Goal: Navigation & Orientation: Understand site structure

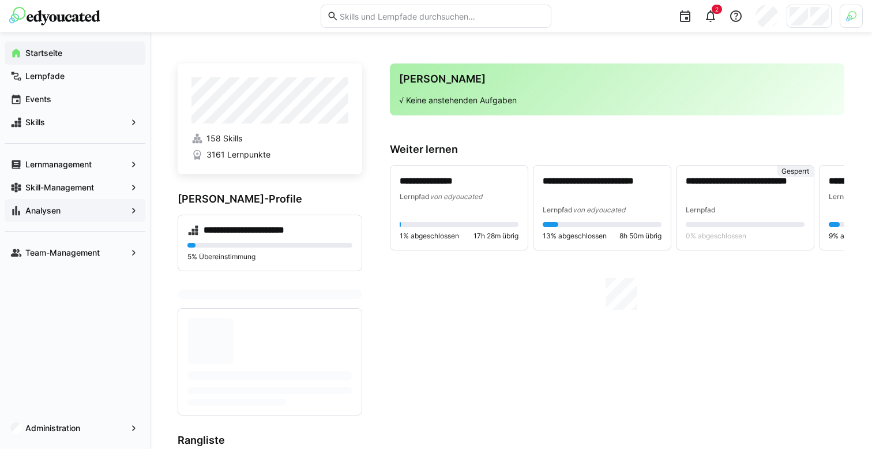
click at [109, 206] on span "Analysen" at bounding box center [75, 211] width 103 height 12
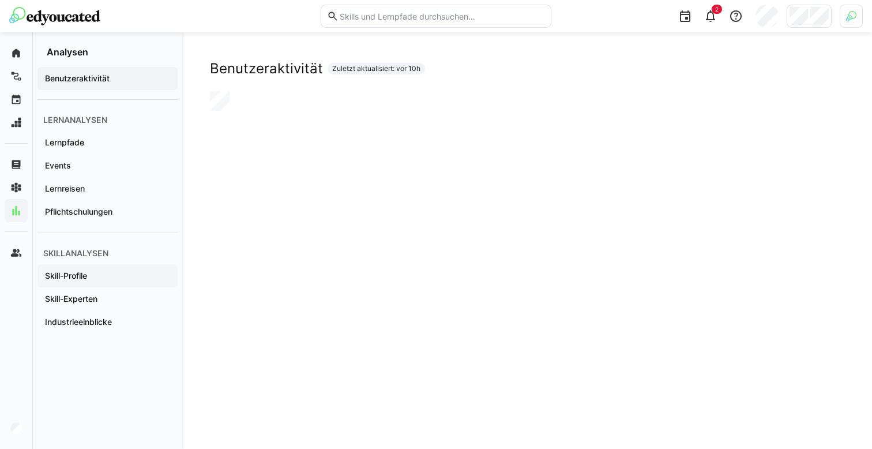
click at [90, 270] on div "Skill-Profile" at bounding box center [107, 275] width 140 height 23
click at [0, 0] on app-navigation-label "Skill-Experten" at bounding box center [0, 0] width 0 height 0
click at [90, 277] on span "Skill-Profile" at bounding box center [107, 276] width 129 height 12
click at [88, 189] on span "Lernreisen" at bounding box center [107, 189] width 129 height 12
click at [114, 145] on span "Lernpfade" at bounding box center [107, 143] width 129 height 12
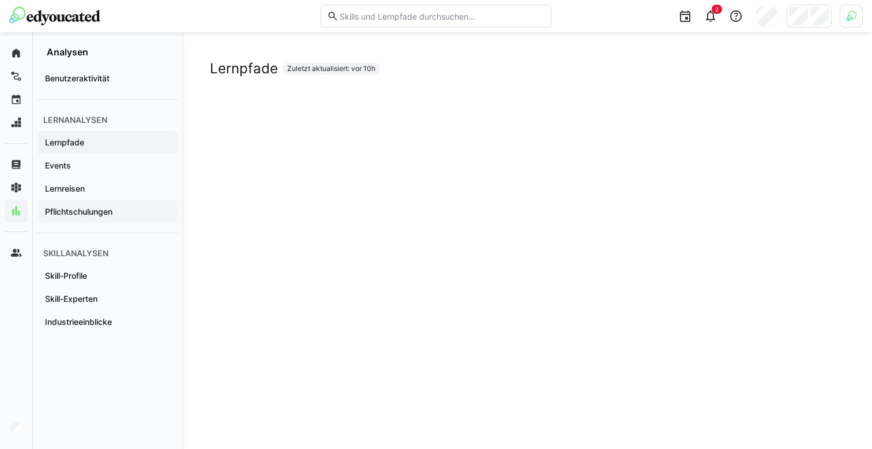
click at [0, 0] on app-navigation-label "Pflichtschulungen" at bounding box center [0, 0] width 0 height 0
click at [85, 145] on span "Lernpfade" at bounding box center [107, 143] width 129 height 12
click at [115, 78] on span "Benutzeraktivität" at bounding box center [107, 79] width 129 height 12
click at [0, 0] on app-navigation-label "Lernpfade" at bounding box center [0, 0] width 0 height 0
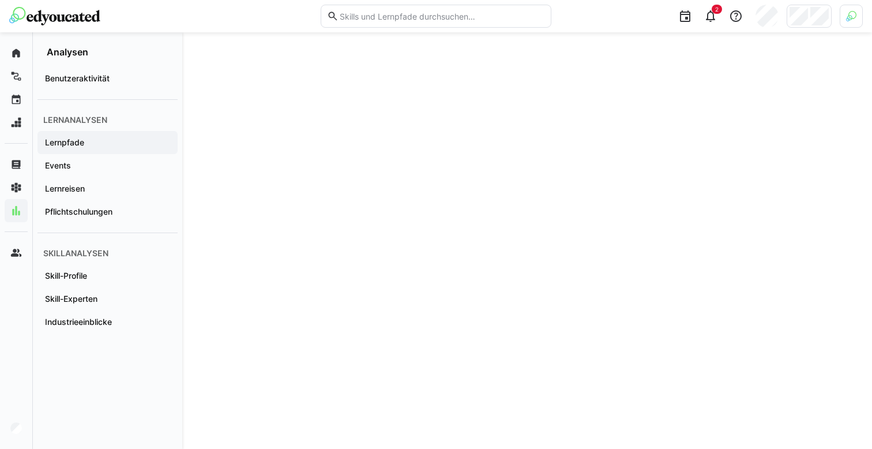
scroll to position [129, 0]
click at [88, 164] on span "Events" at bounding box center [107, 166] width 129 height 12
click at [114, 190] on span "Lernreisen" at bounding box center [107, 189] width 129 height 12
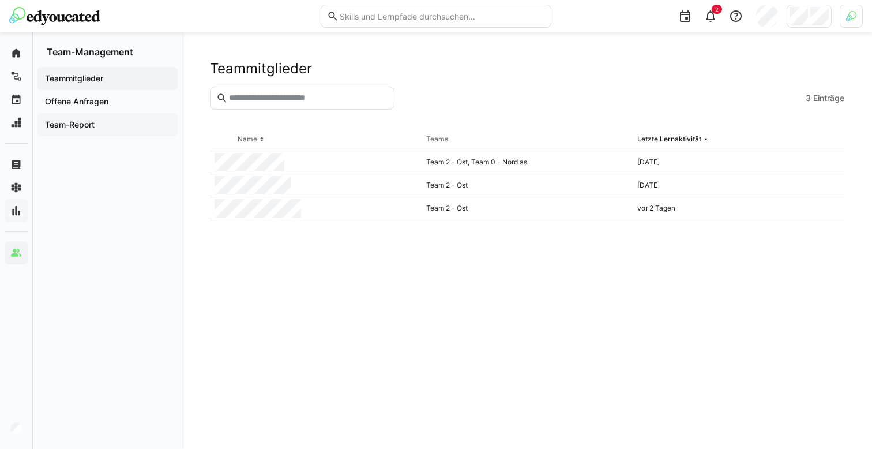
click at [141, 130] on span "Team-Report" at bounding box center [107, 125] width 129 height 12
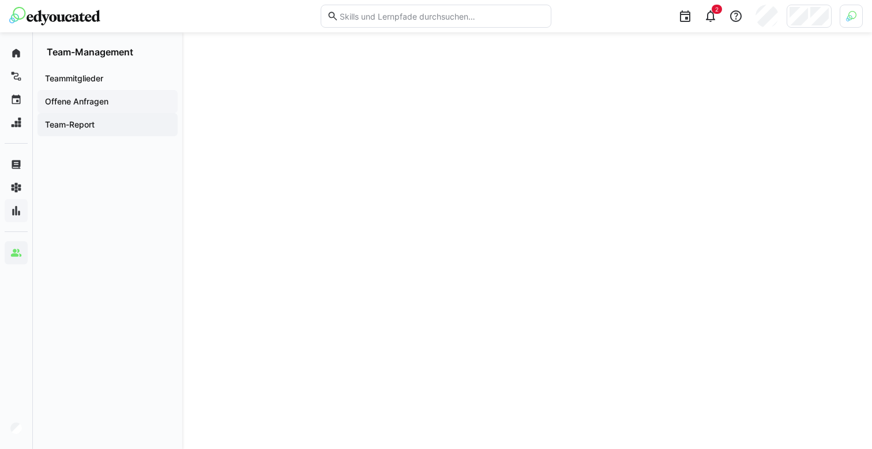
scroll to position [996, 0]
click at [135, 95] on div "Offene Anfragen" at bounding box center [107, 101] width 140 height 23
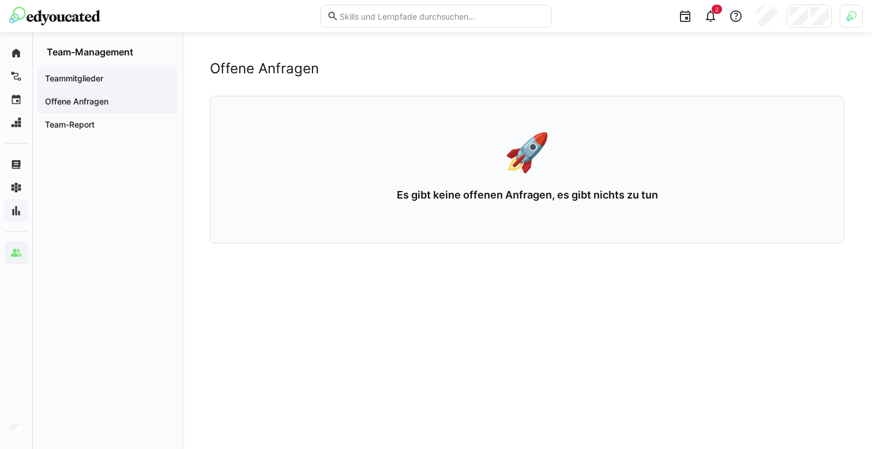
click at [128, 85] on div "Teammitglieder" at bounding box center [107, 78] width 140 height 23
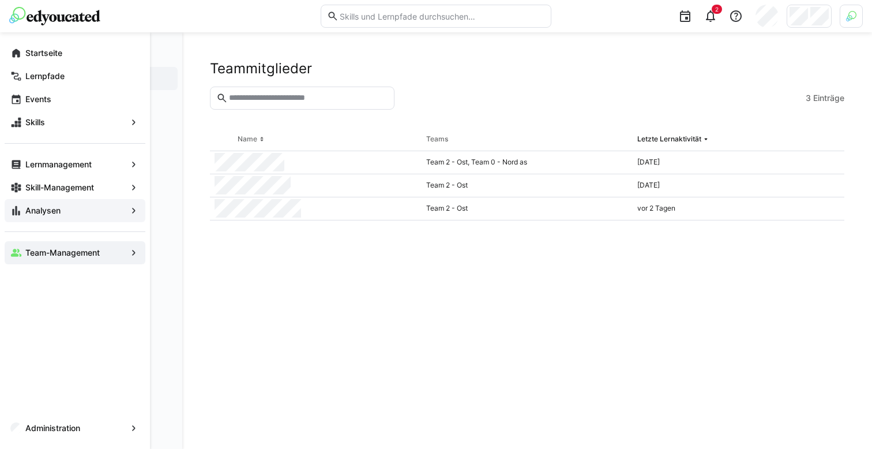
click at [0, 0] on app-navigation-label "Analysen" at bounding box center [0, 0] width 0 height 0
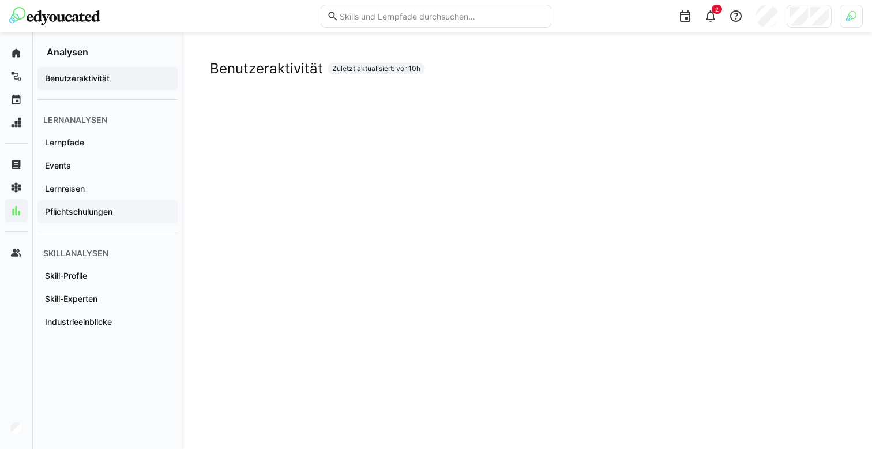
click at [0, 0] on app-navigation-label "Pflichtschulungen" at bounding box center [0, 0] width 0 height 0
click at [0, 0] on app-navigation-label "Lernreisen" at bounding box center [0, 0] width 0 height 0
click at [82, 169] on span "Events" at bounding box center [107, 166] width 129 height 12
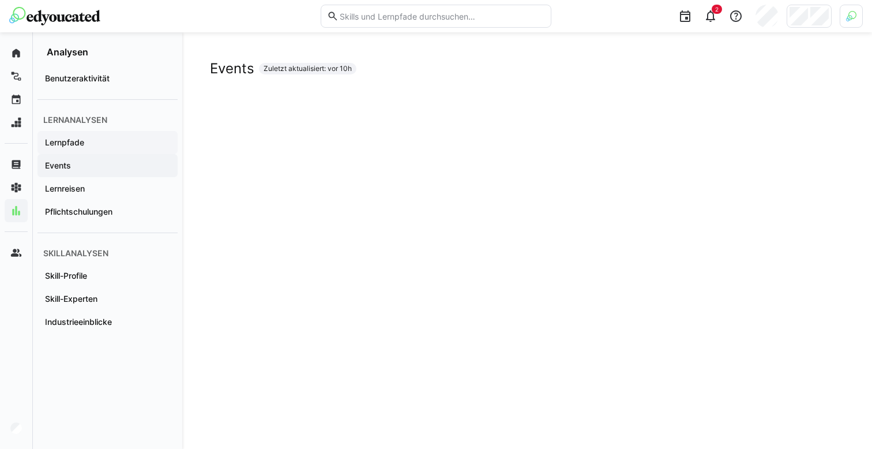
click at [110, 142] on span "Lernpfade" at bounding box center [107, 143] width 129 height 12
click at [0, 0] on app-navigation-label "Pflichtschulungen" at bounding box center [0, 0] width 0 height 0
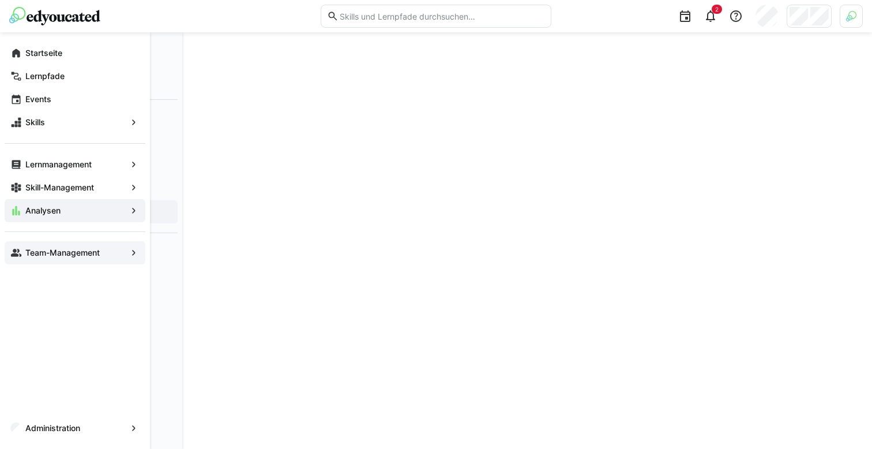
click at [17, 253] on eds-icon at bounding box center [16, 253] width 12 height 12
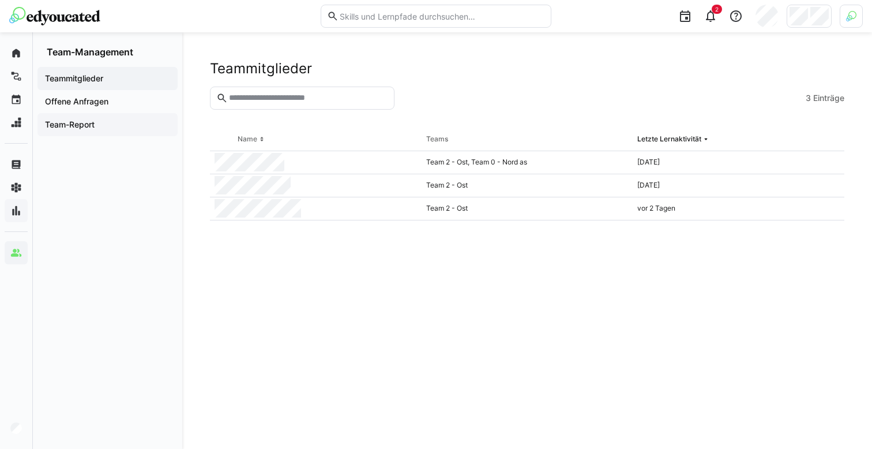
click at [0, 0] on app-navigation-label "Team-Report" at bounding box center [0, 0] width 0 height 0
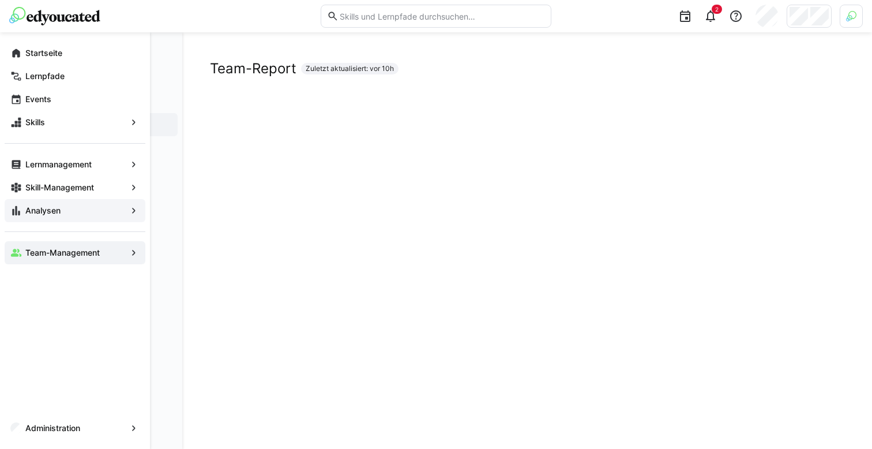
click at [25, 209] on span "Analysen" at bounding box center [75, 211] width 103 height 12
click at [0, 0] on app-navigation-label "Team-Management" at bounding box center [0, 0] width 0 height 0
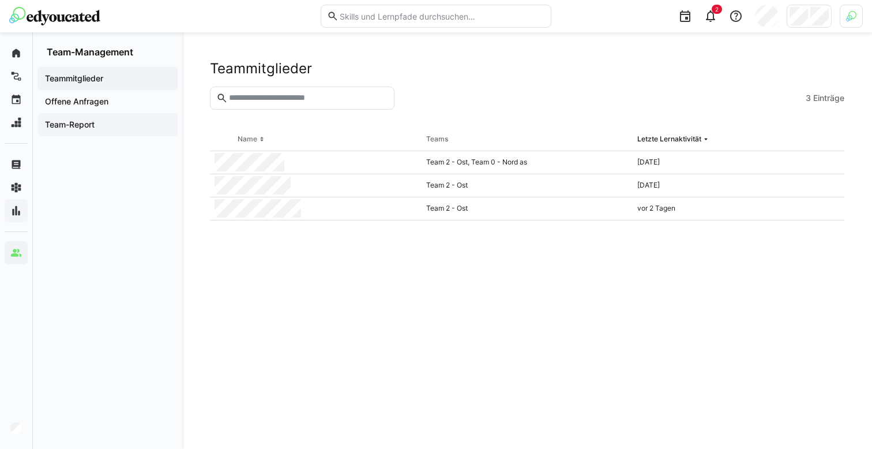
click at [123, 118] on div "Team-Report" at bounding box center [107, 124] width 140 height 23
